Goal: Obtain resource: Download file/media

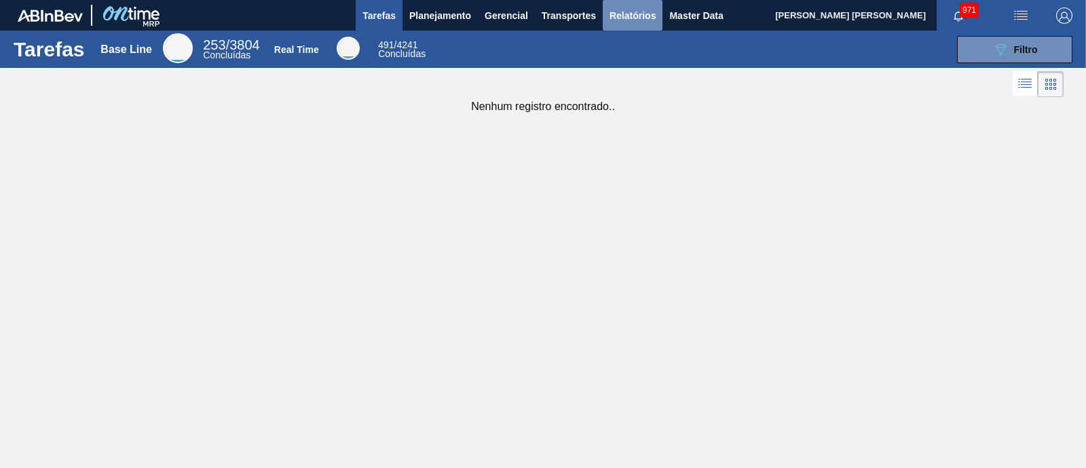
click at [630, 16] on span "Relatórios" at bounding box center [633, 15] width 46 height 16
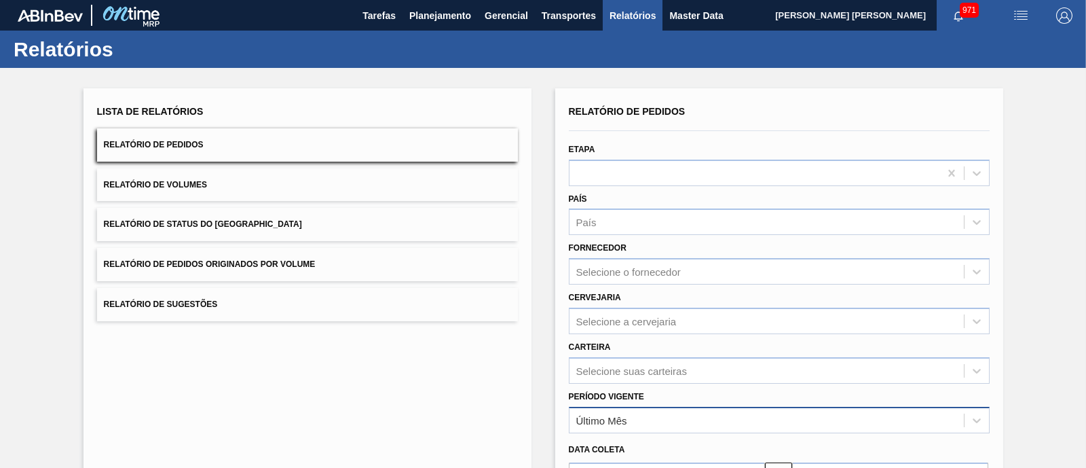
scroll to position [29, 0]
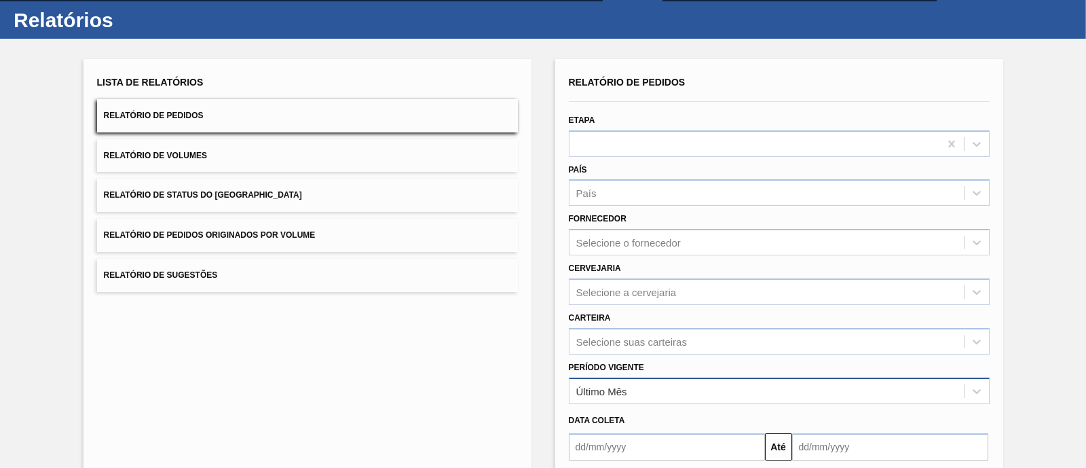
click at [611, 404] on div "Último Mês" at bounding box center [779, 391] width 421 height 26
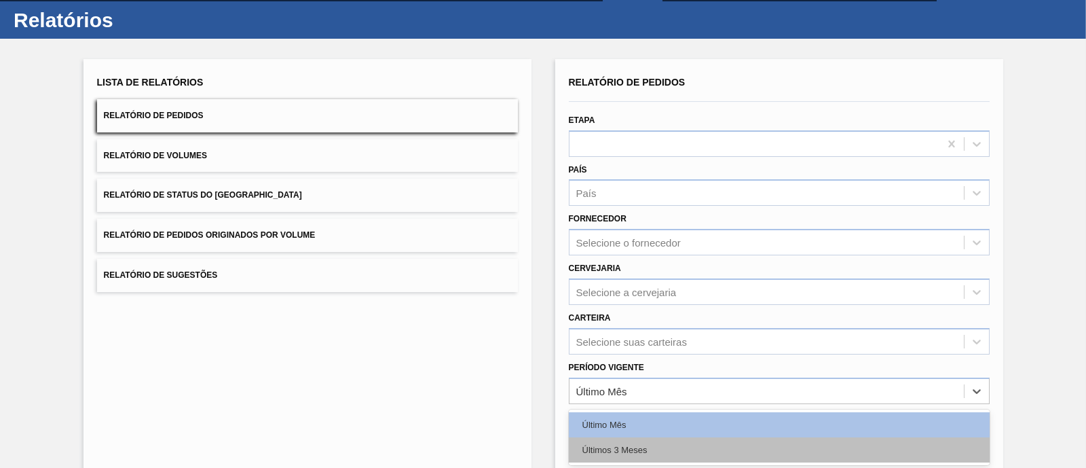
click at [623, 443] on div "Últimos 3 Meses" at bounding box center [779, 449] width 421 height 25
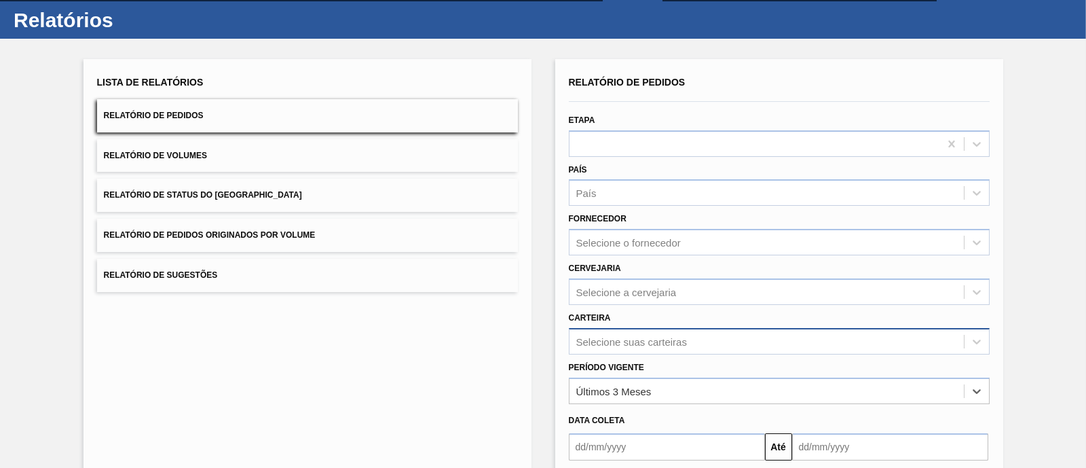
scroll to position [128, 0]
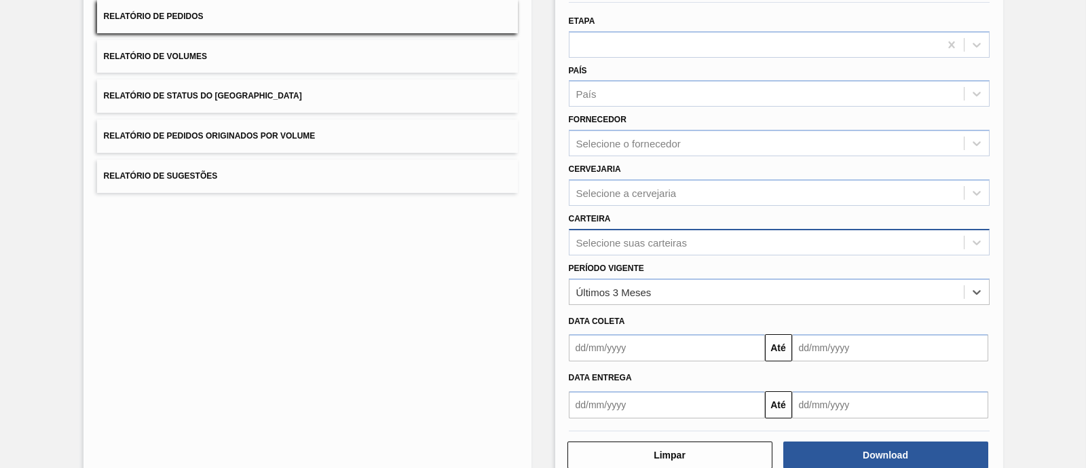
click at [606, 255] on div "Selecione suas carteiras" at bounding box center [779, 242] width 421 height 26
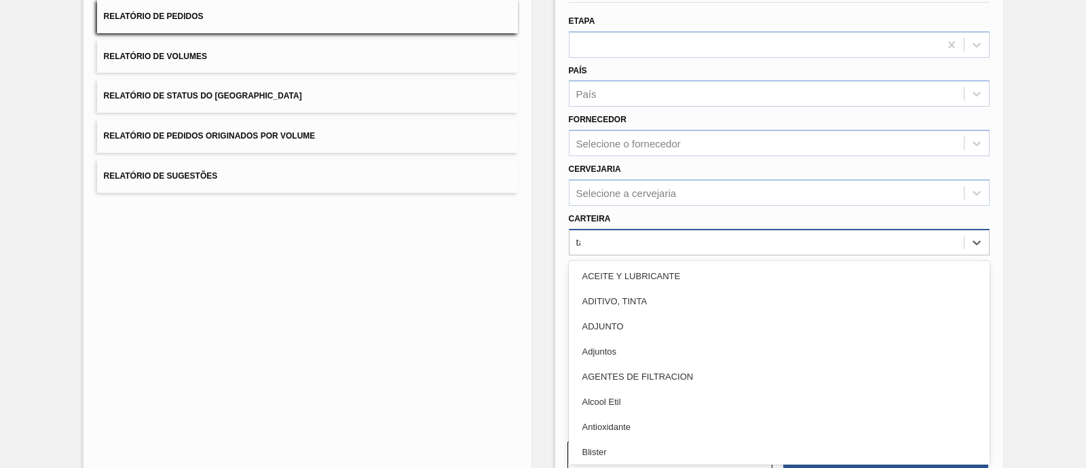
type input "tam"
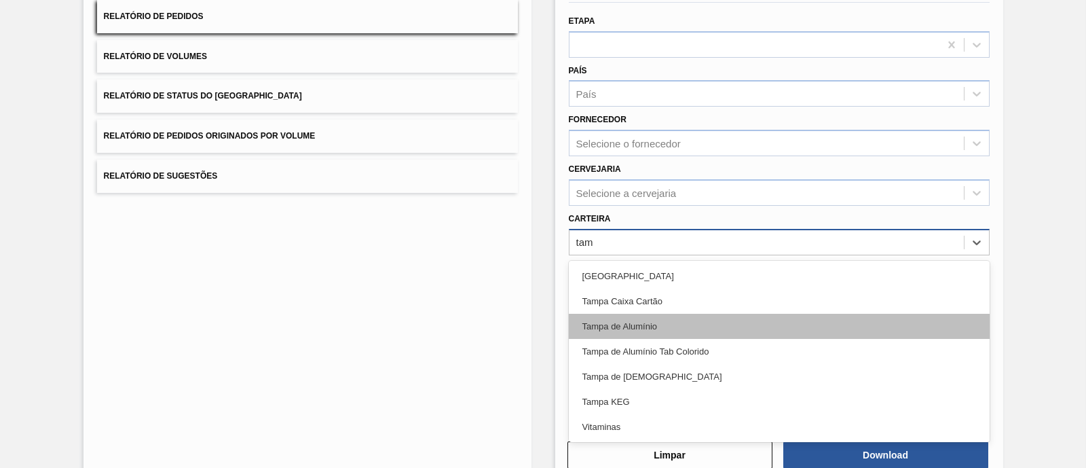
click at [638, 329] on div "Tampa de Alumínio" at bounding box center [779, 326] width 421 height 25
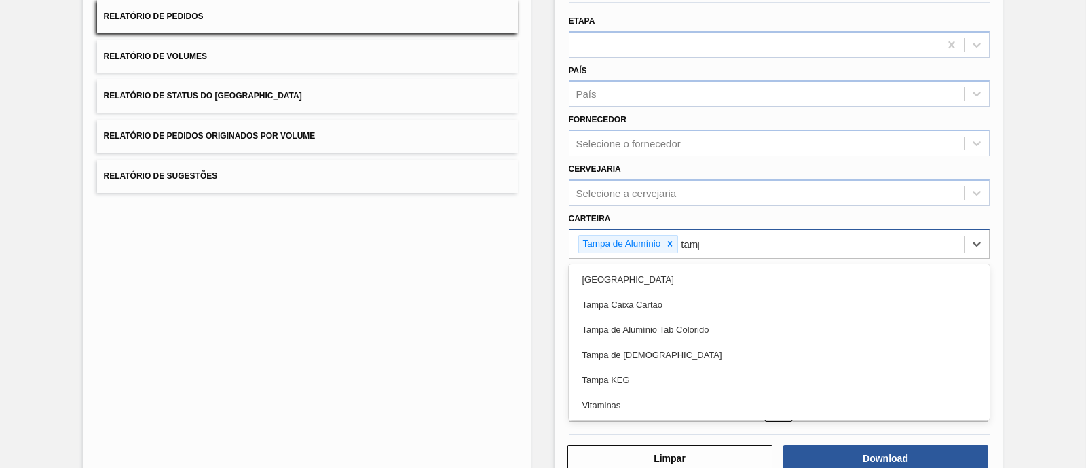
type input "[GEOGRAPHIC_DATA]"
click at [638, 329] on div "Tampa de Alumínio Tab Colorido" at bounding box center [779, 329] width 421 height 25
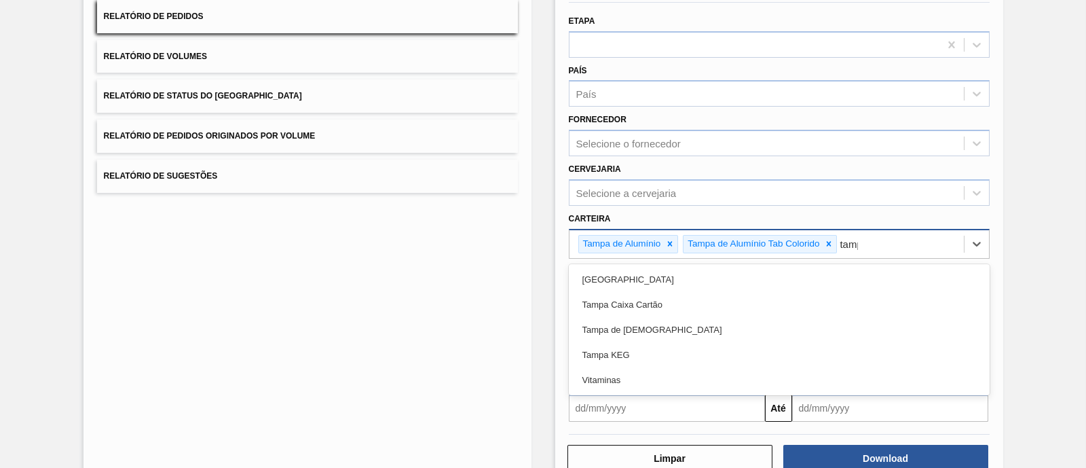
type input "[GEOGRAPHIC_DATA]"
click at [638, 329] on div "Tampa de [DEMOGRAPHIC_DATA]" at bounding box center [779, 329] width 421 height 25
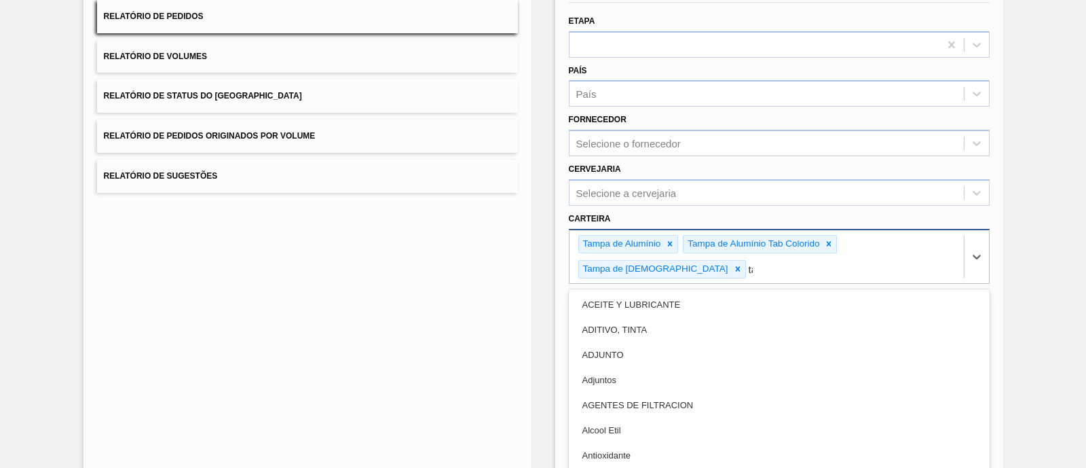
type input "tam"
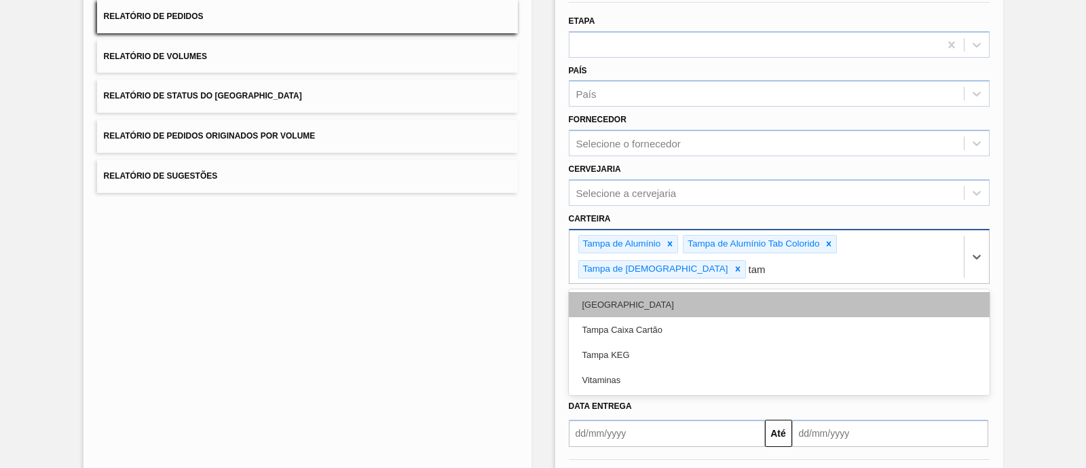
click at [636, 292] on div "[GEOGRAPHIC_DATA]" at bounding box center [779, 304] width 421 height 25
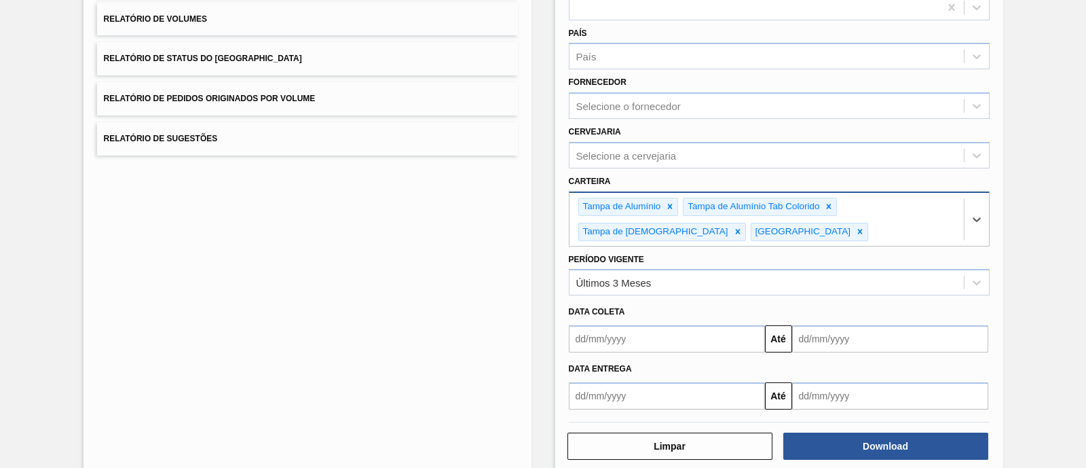
scroll to position [187, 0]
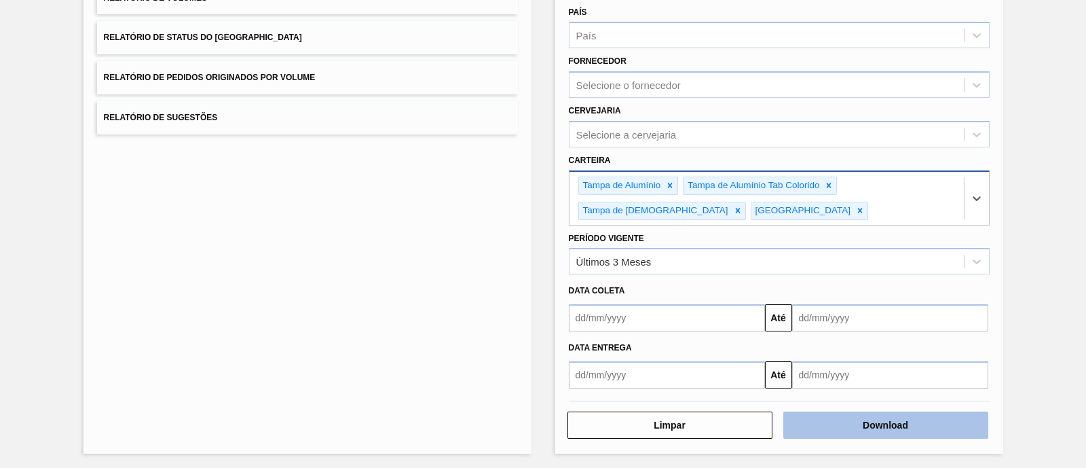
click at [858, 429] on button "Download" at bounding box center [886, 424] width 205 height 27
